Goal: Task Accomplishment & Management: Manage account settings

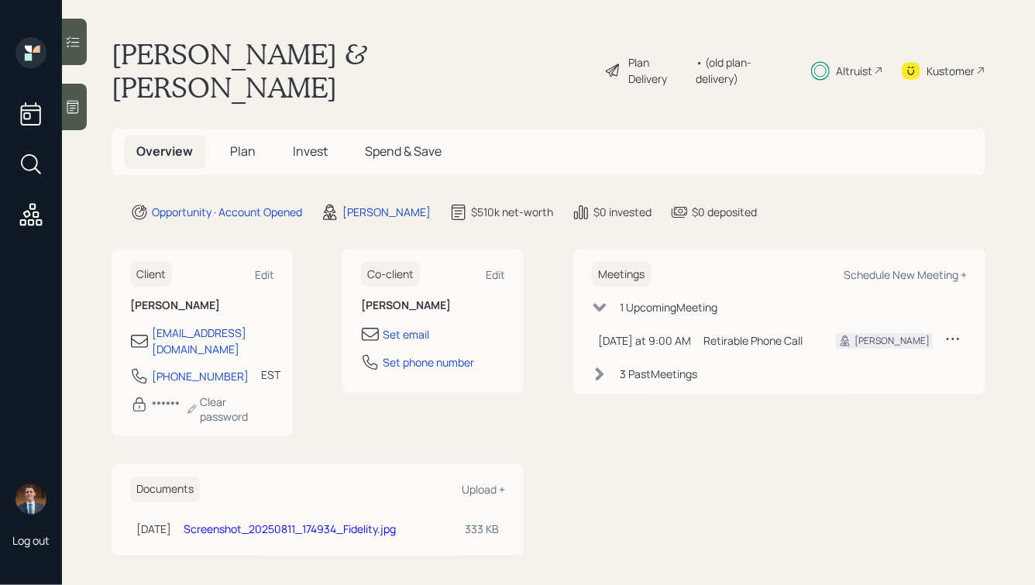
click at [236, 143] on span "Plan" at bounding box center [243, 151] width 26 height 17
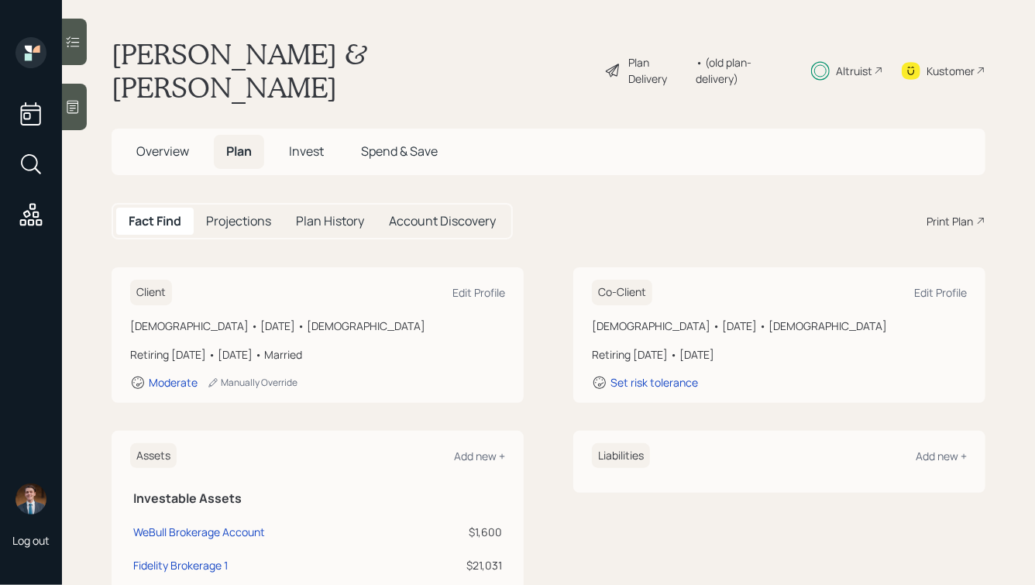
click at [323, 143] on span "Invest" at bounding box center [306, 151] width 35 height 17
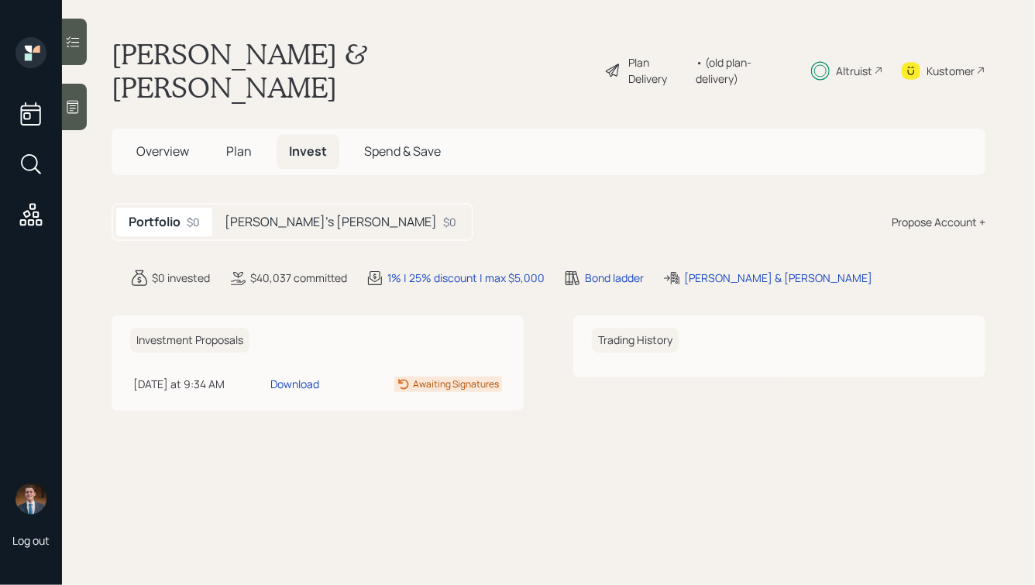
click at [277, 208] on div "[PERSON_NAME]'s [PERSON_NAME] $0" at bounding box center [340, 222] width 256 height 29
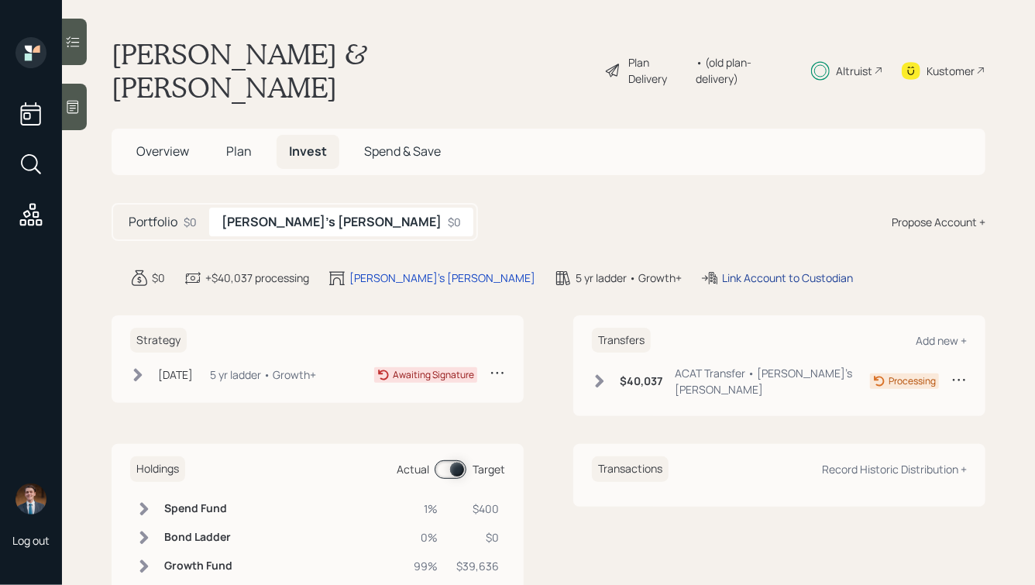
click at [722, 270] on div "Link Account to Custodian" at bounding box center [787, 278] width 131 height 16
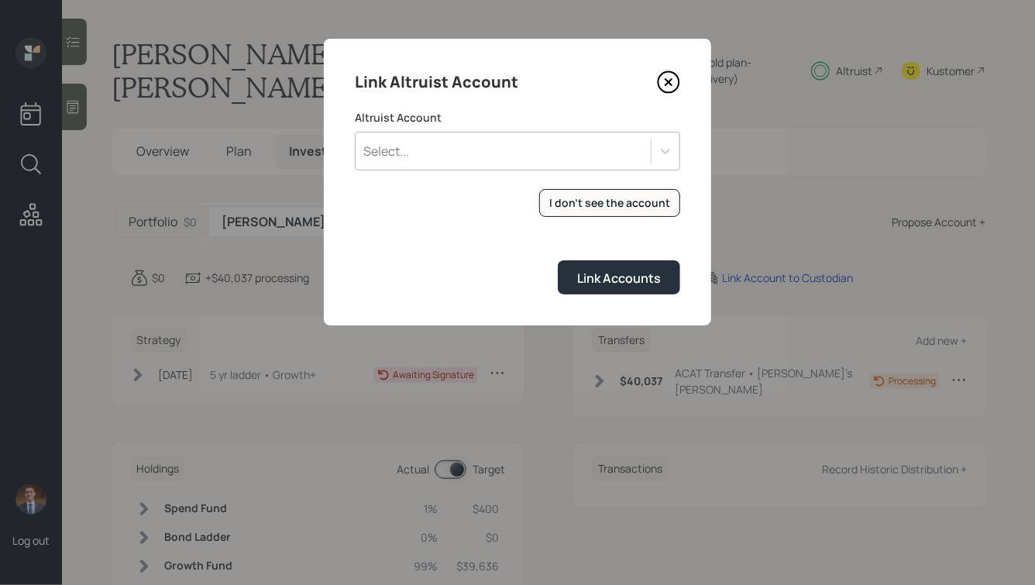
click at [536, 163] on div "Select..." at bounding box center [503, 151] width 295 height 26
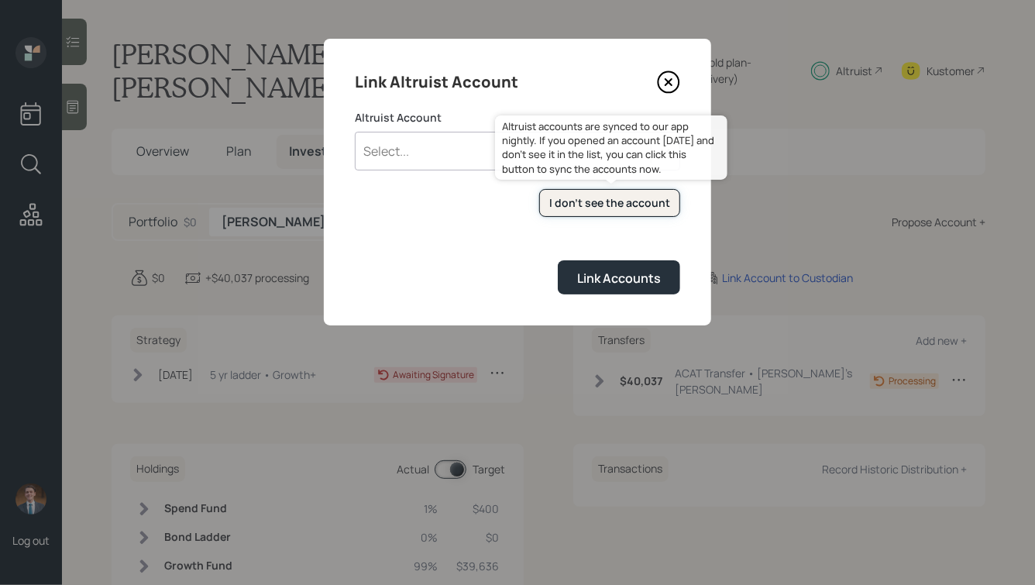
click at [629, 215] on button "I don't see the account" at bounding box center [609, 203] width 141 height 29
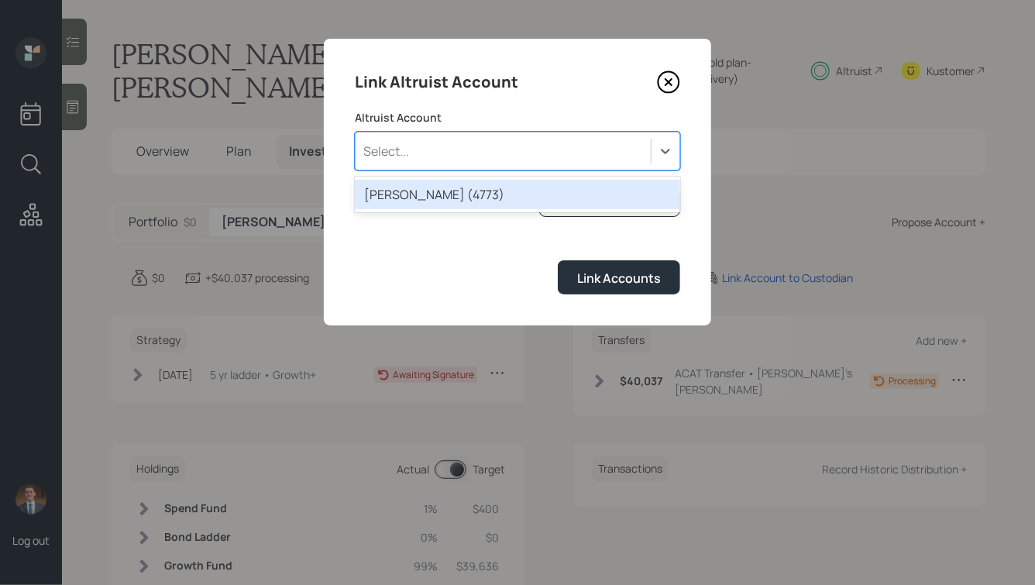
click at [637, 147] on div "Select..." at bounding box center [503, 151] width 295 height 26
click at [497, 197] on div "ROTH IRA (4773)" at bounding box center [517, 194] width 325 height 29
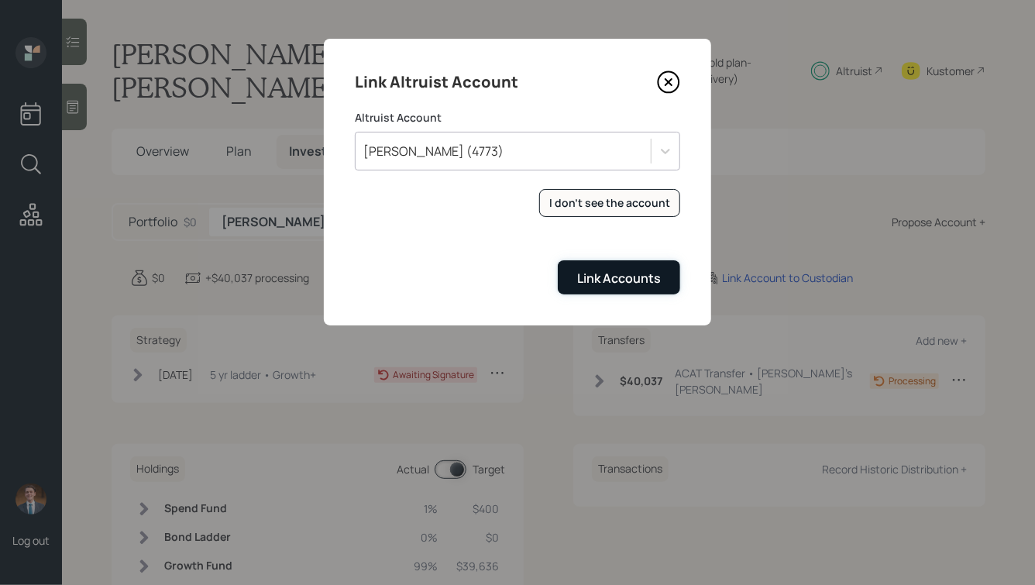
click at [605, 291] on button "Link Accounts" at bounding box center [619, 276] width 122 height 33
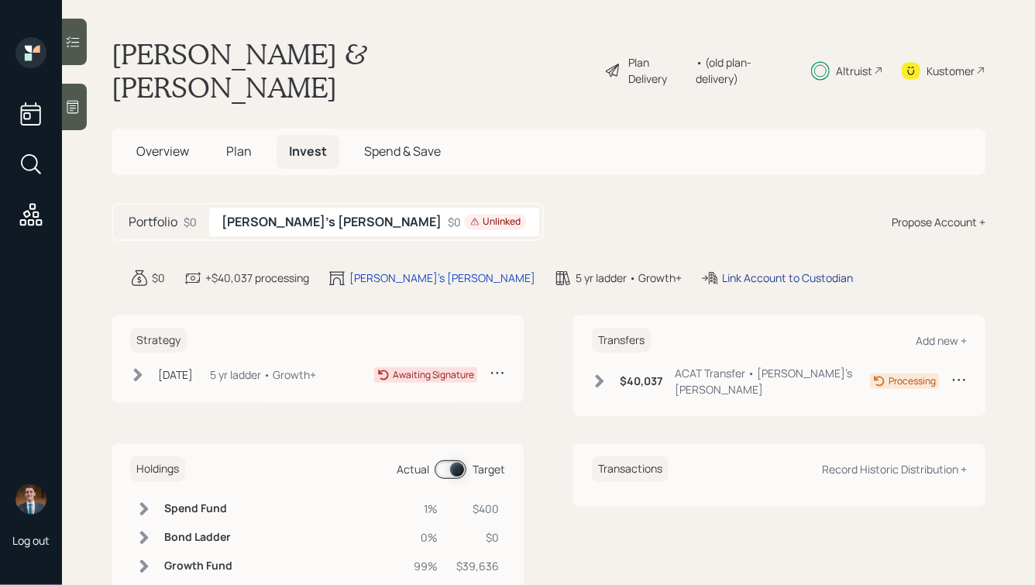
click at [722, 270] on div "Link Account to Custodian" at bounding box center [787, 278] width 131 height 16
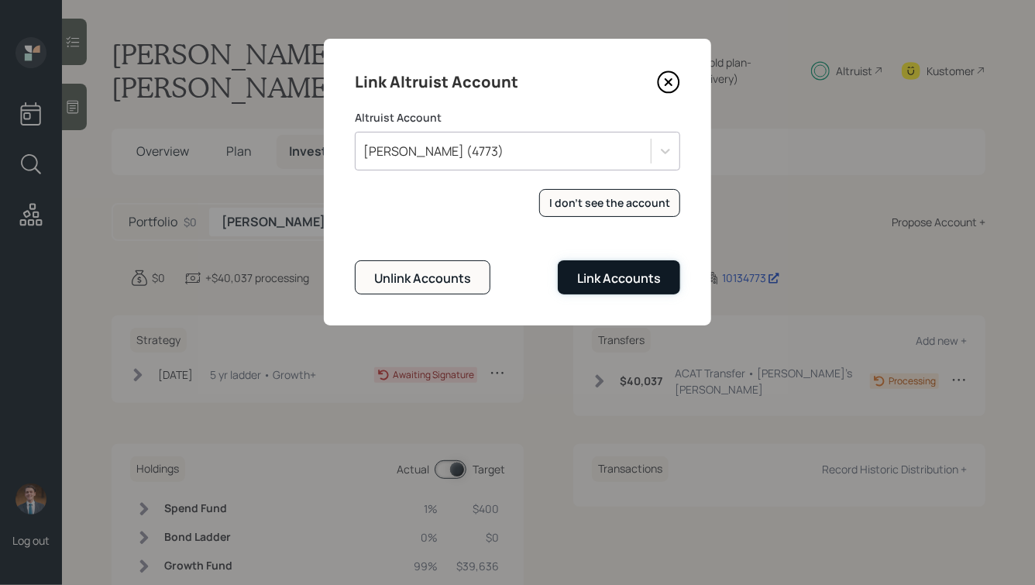
click at [590, 267] on button "Link Accounts" at bounding box center [619, 276] width 122 height 33
